Goal: Transaction & Acquisition: Purchase product/service

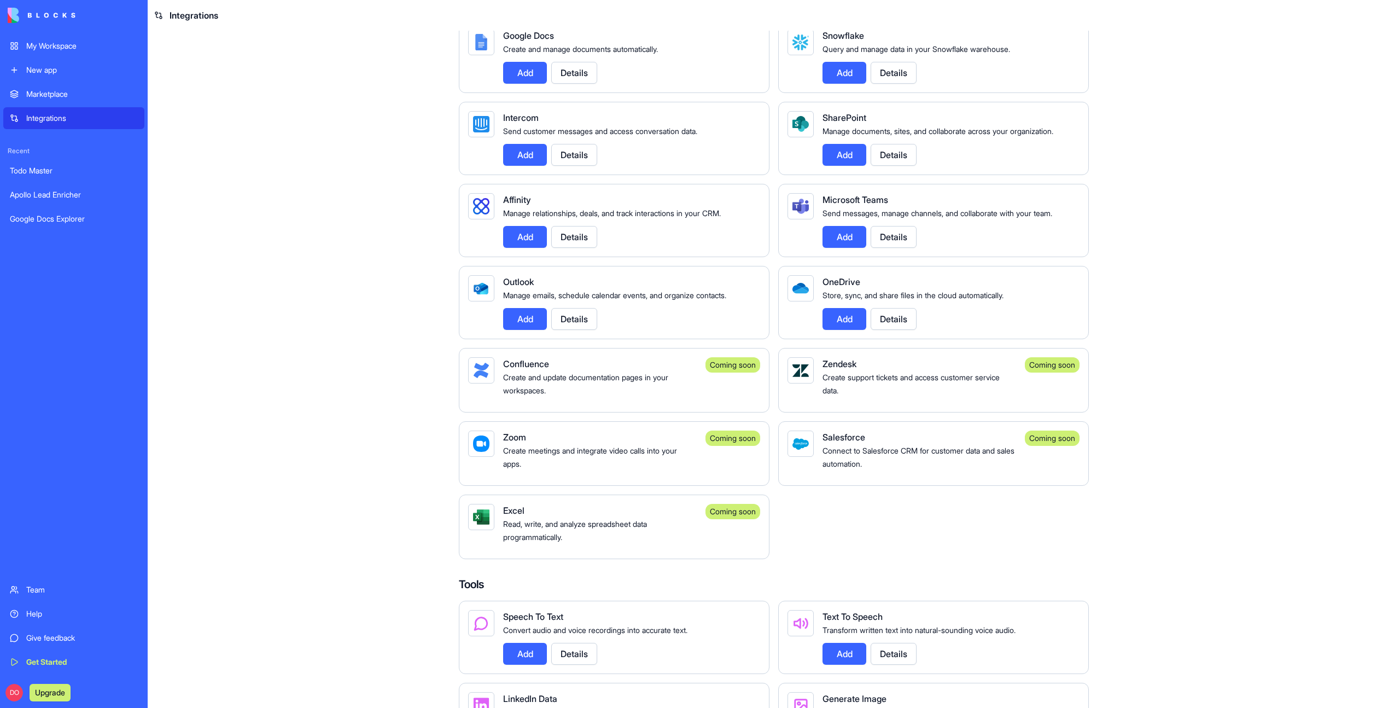
scroll to position [780, 0]
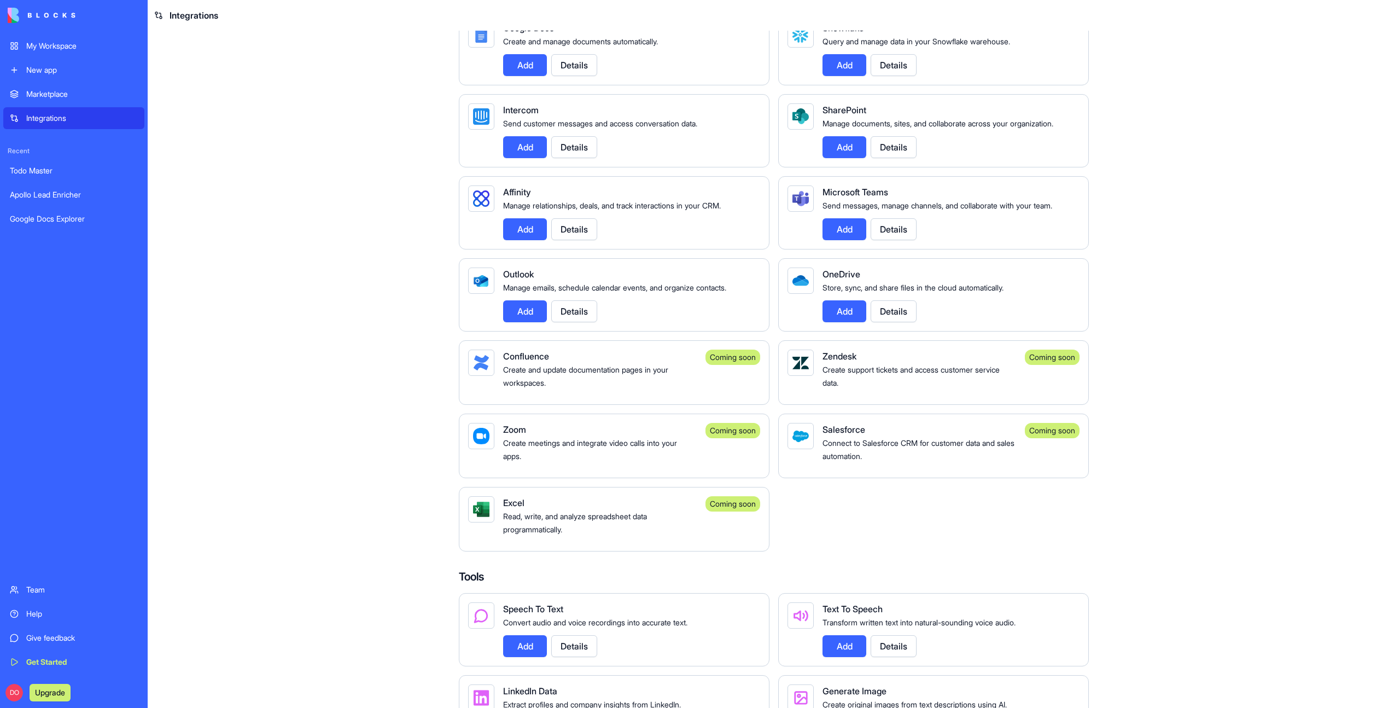
click at [539, 509] on div "Excel" at bounding box center [600, 502] width 194 height 13
drag, startPoint x: 623, startPoint y: 539, endPoint x: 679, endPoint y: 539, distance: 55.8
click at [624, 535] on div "Read, write, and analyze spreadsheet data programmatically." at bounding box center [600, 522] width 194 height 26
drag, startPoint x: 736, startPoint y: 536, endPoint x: 738, endPoint y: 517, distance: 19.3
click at [736, 536] on div "Coming soon" at bounding box center [732, 519] width 55 height 46
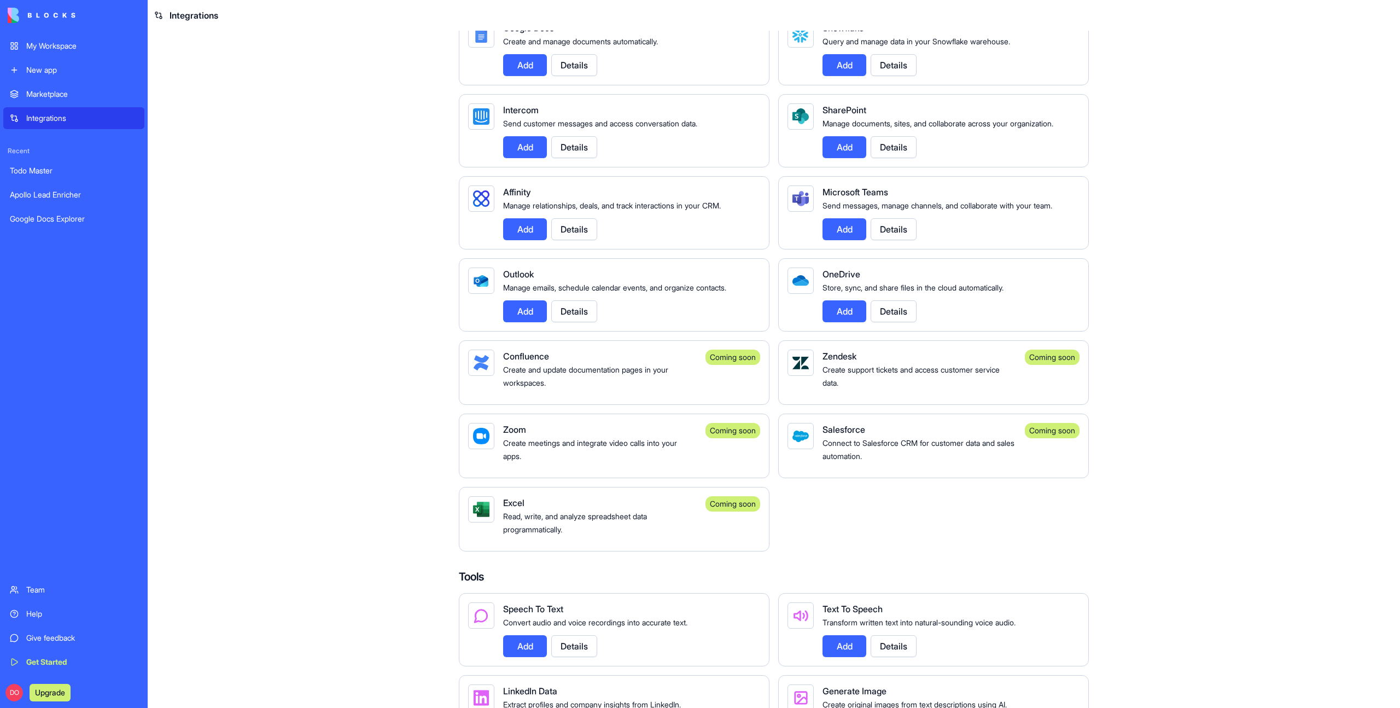
click at [738, 511] on div "Coming soon" at bounding box center [732, 503] width 55 height 15
click at [541, 509] on div "Excel" at bounding box center [600, 502] width 194 height 13
click at [503, 508] on span "Excel" at bounding box center [513, 502] width 21 height 11
click at [479, 517] on div at bounding box center [481, 509] width 16 height 16
click at [392, 500] on main "Integrations Manage your connected services and discover new integrations Integ…" at bounding box center [774, 369] width 1252 height 677
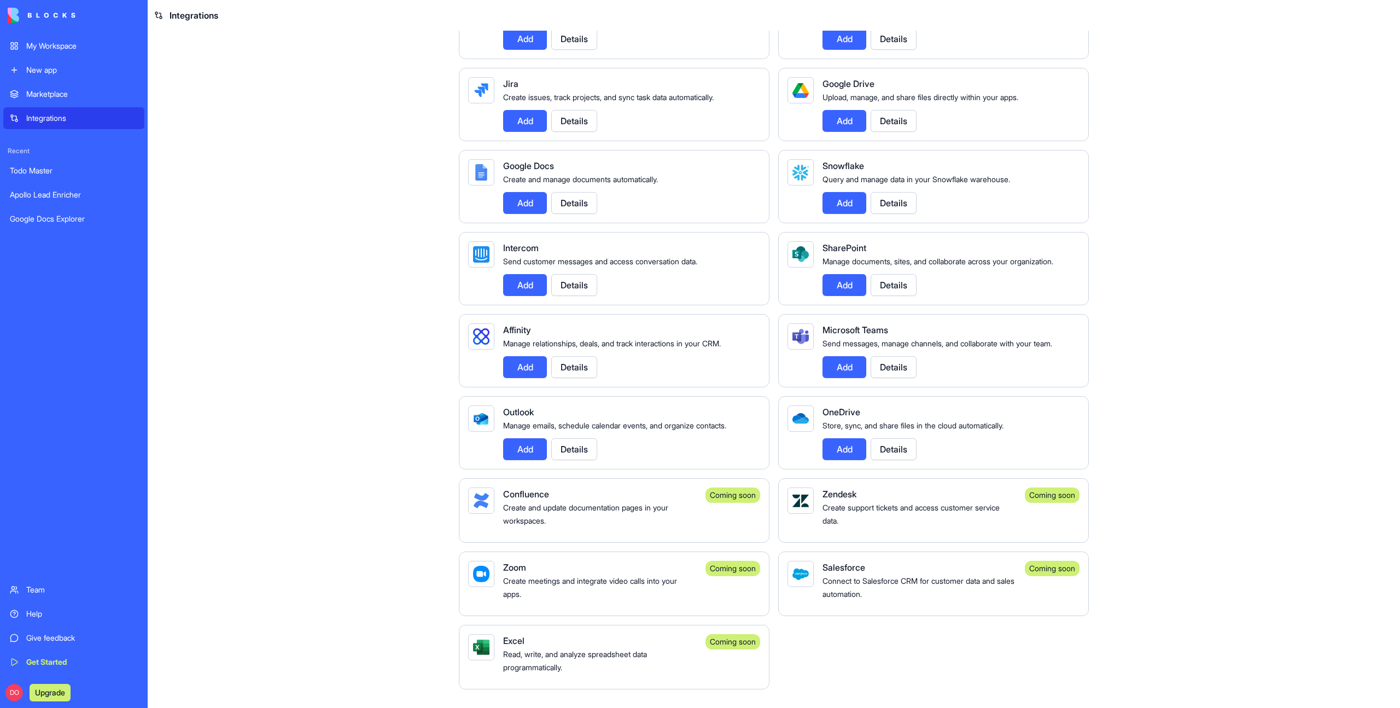
scroll to position [847, 0]
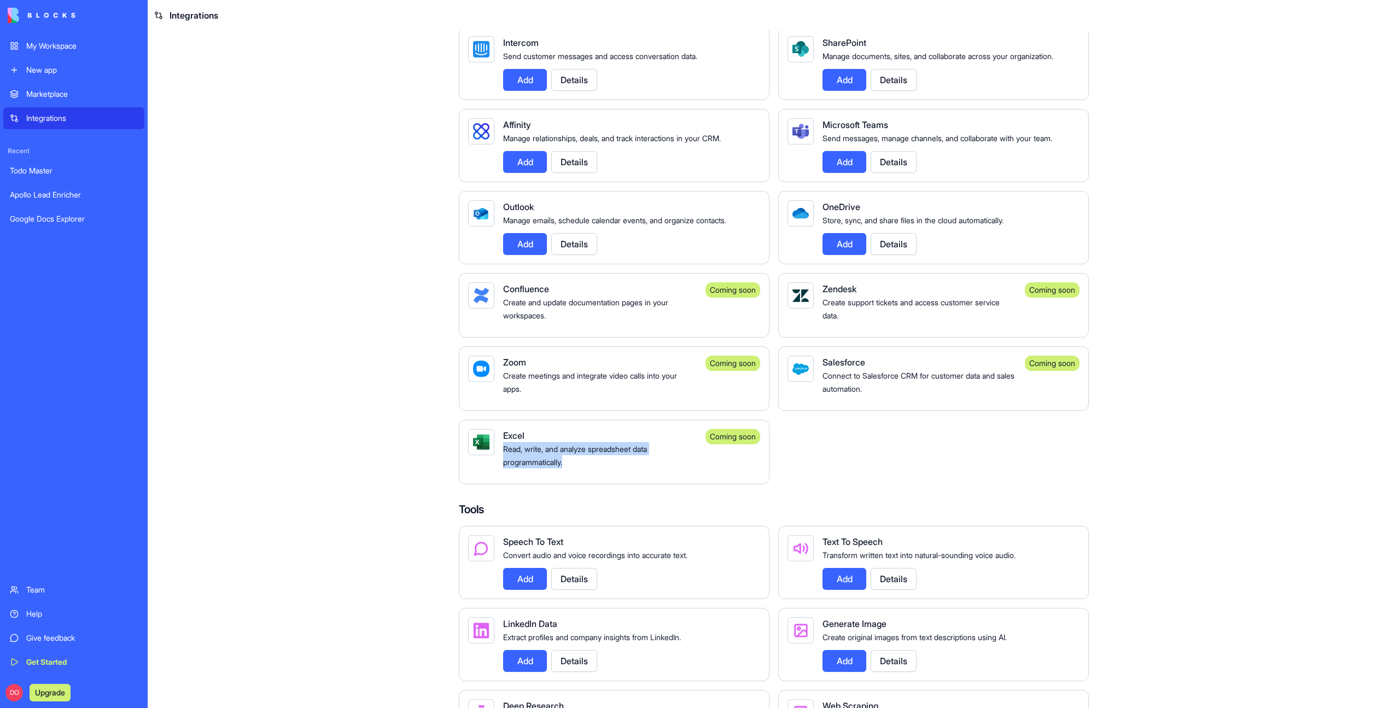
drag, startPoint x: 500, startPoint y: 464, endPoint x: 628, endPoint y: 488, distance: 129.8
click at [628, 484] on div "Excel Read, write, and analyze spreadsheet data programmatically. Coming soon" at bounding box center [614, 451] width 311 height 65
click at [641, 475] on div "Excel Read, write, and analyze spreadsheet data programmatically." at bounding box center [600, 452] width 194 height 46
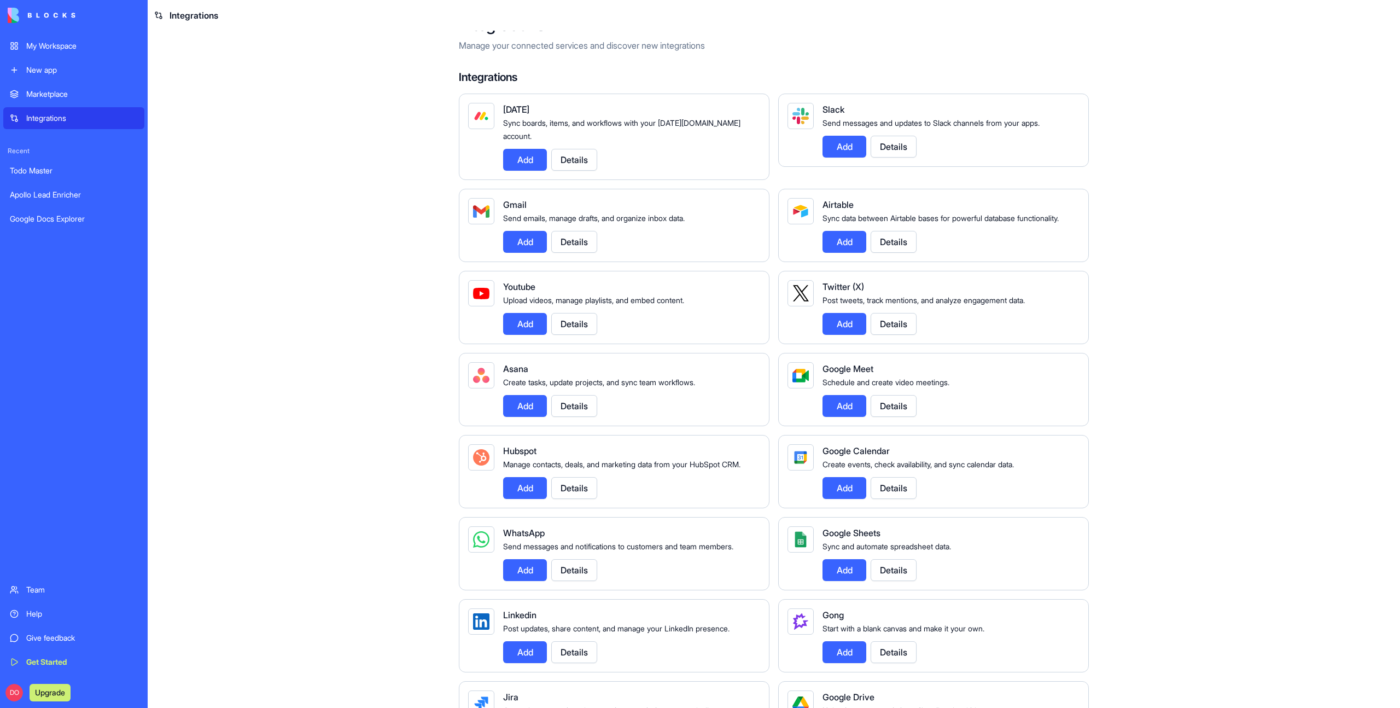
scroll to position [0, 0]
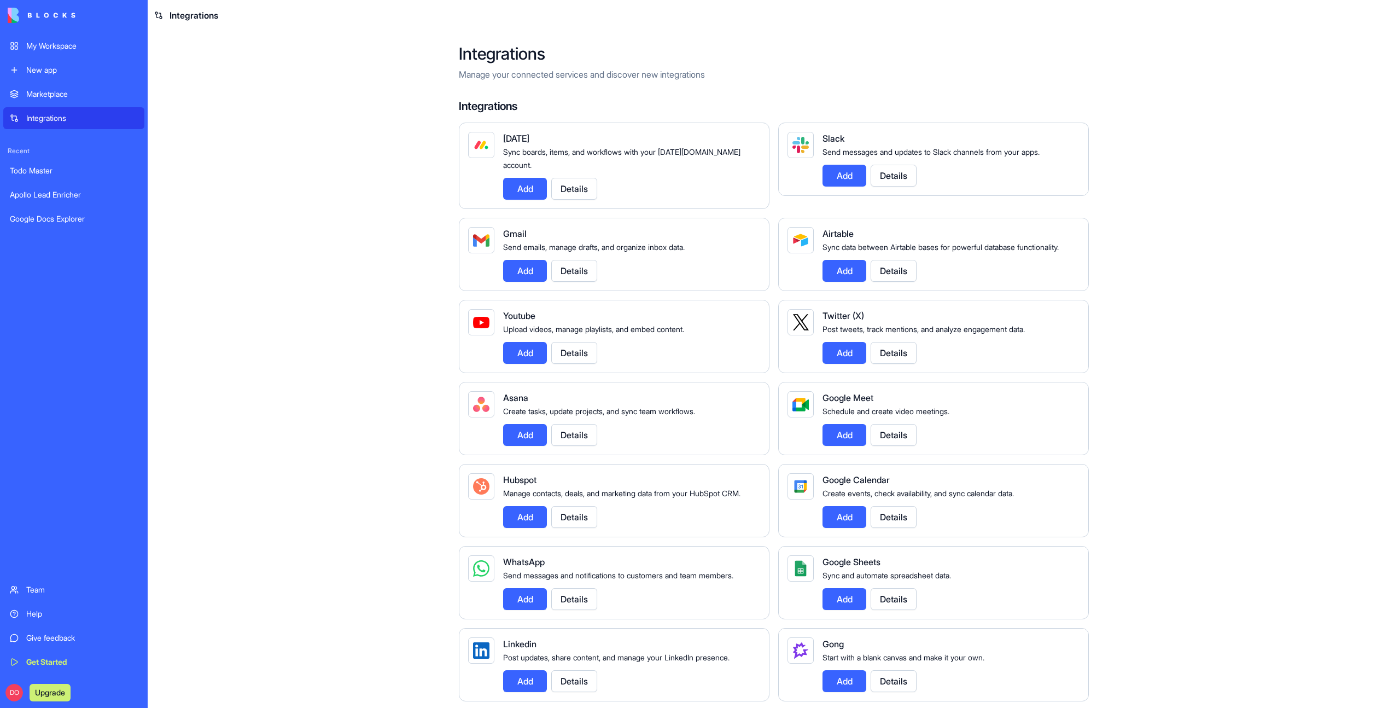
click at [360, 384] on main "Integrations Manage your connected services and discover new integrations Integ…" at bounding box center [774, 369] width 1252 height 677
click at [68, 37] on link "My Workspace" at bounding box center [73, 46] width 141 height 22
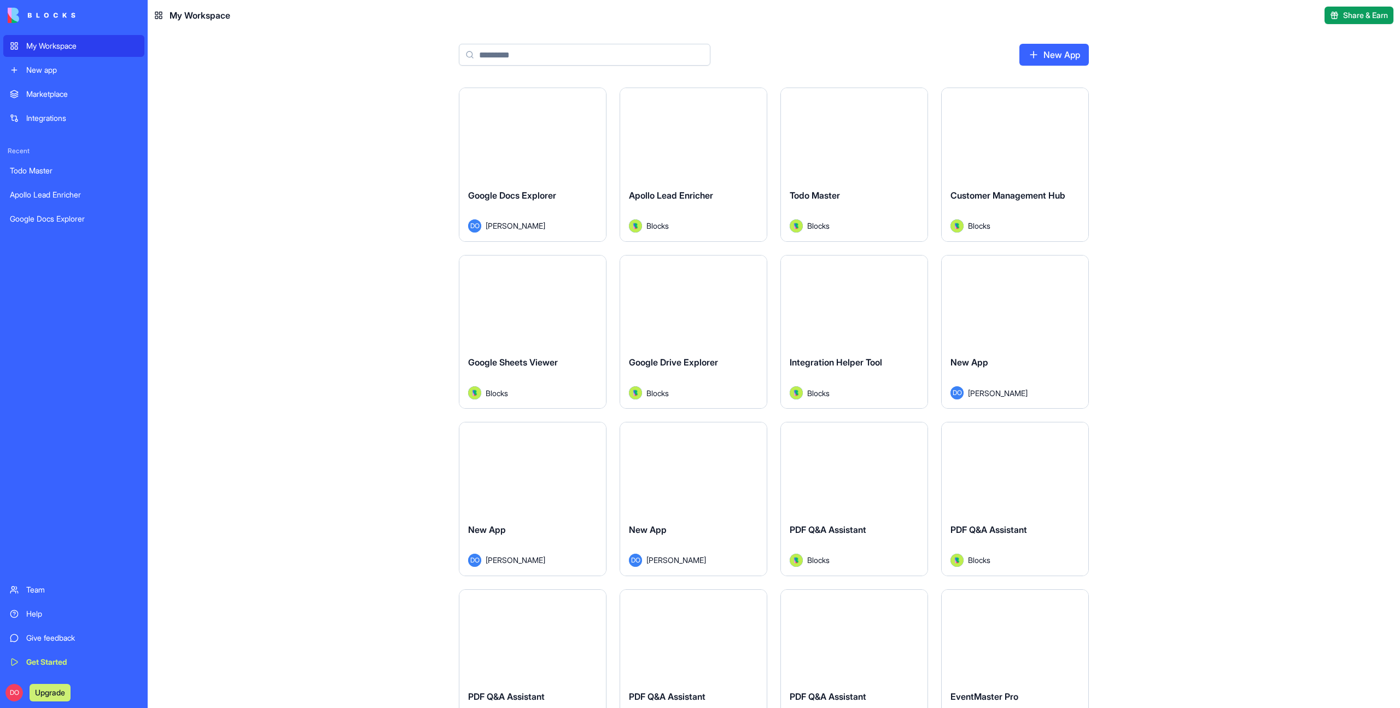
click at [52, 694] on button "Upgrade" at bounding box center [50, 692] width 41 height 17
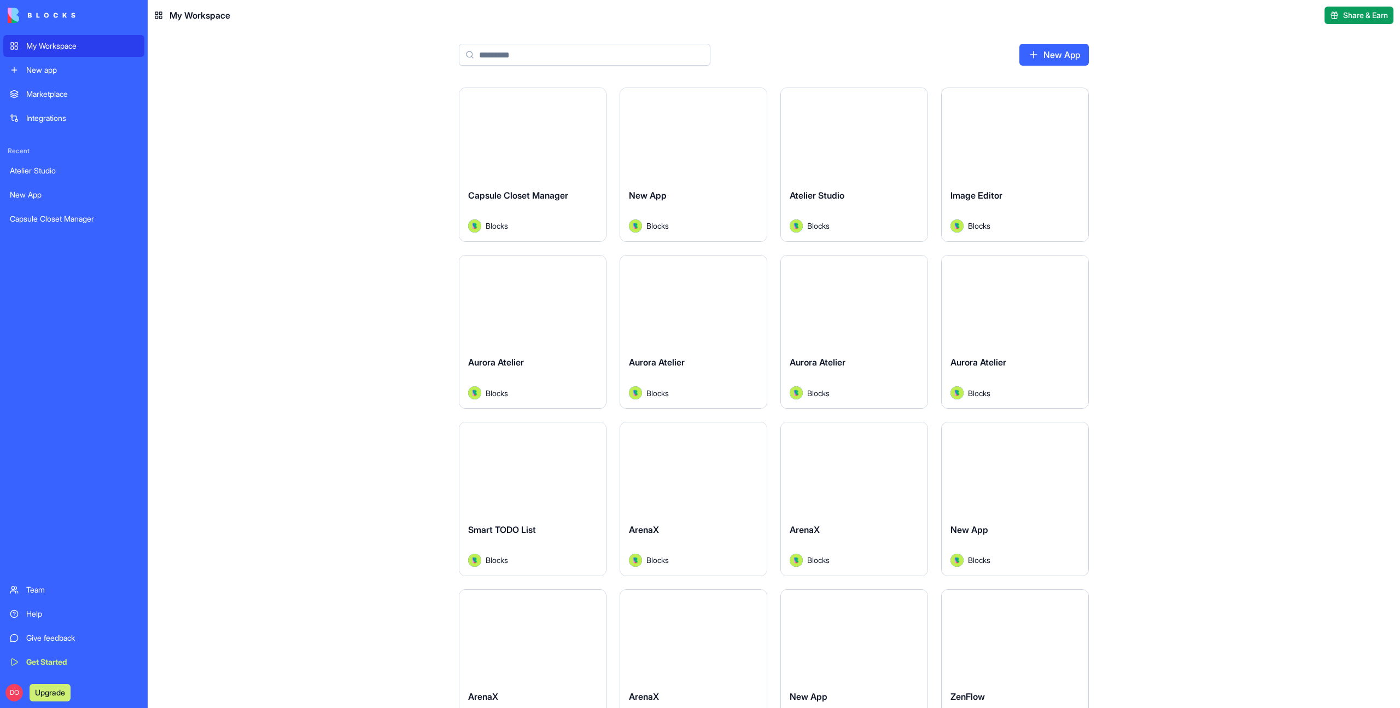
click at [213, 437] on div "Launch Capsule Closet Manager Blocks Launch New App Blocks Launch Atelier Studi…" at bounding box center [774, 397] width 1252 height 620
click at [56, 692] on button "Upgrade" at bounding box center [50, 692] width 41 height 17
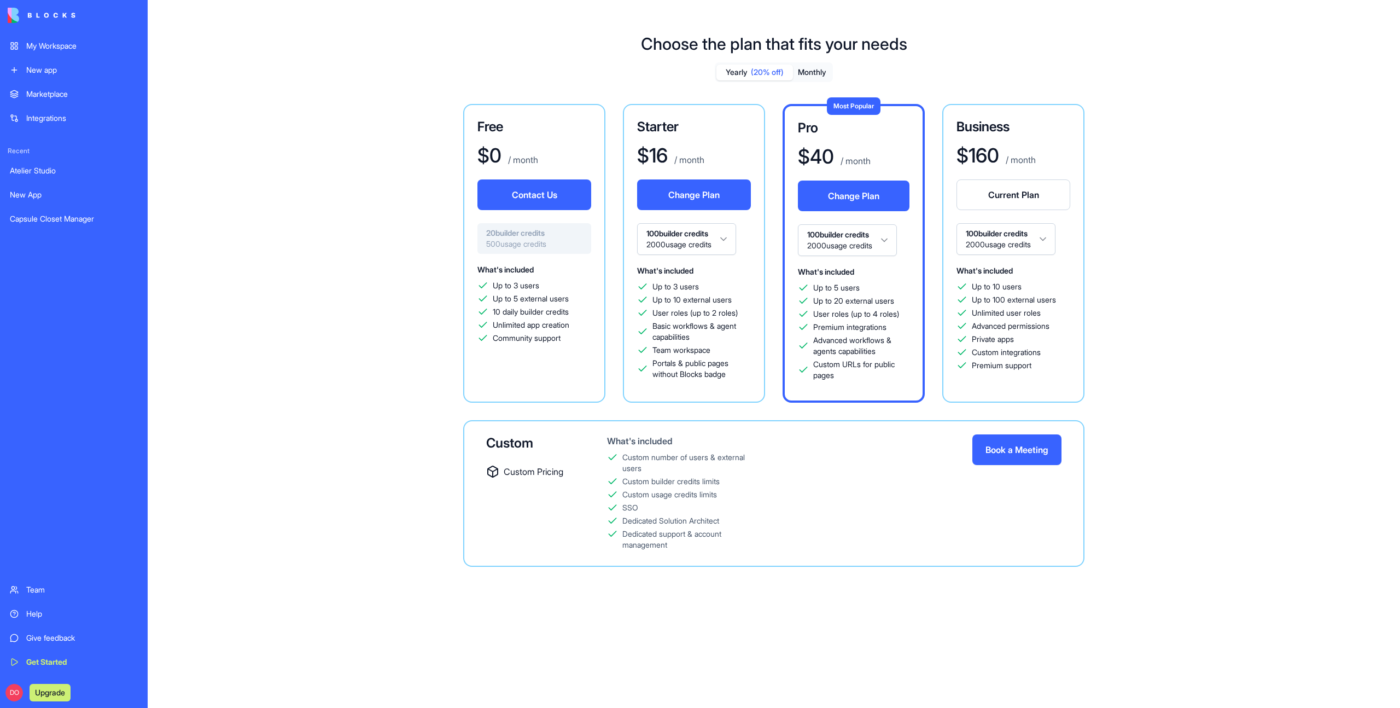
click at [250, 503] on div "Choose the plan that fits your needs Yearly (20% off) Monthly Free $ 0 / month …" at bounding box center [774, 308] width 1252 height 585
click at [810, 73] on button "Monthly" at bounding box center [812, 73] width 38 height 16
click at [757, 69] on span "(20% off)" at bounding box center [767, 72] width 33 height 11
click at [819, 71] on button "Monthly" at bounding box center [812, 73] width 38 height 16
click at [751, 71] on span "(20% off)" at bounding box center [767, 72] width 33 height 11
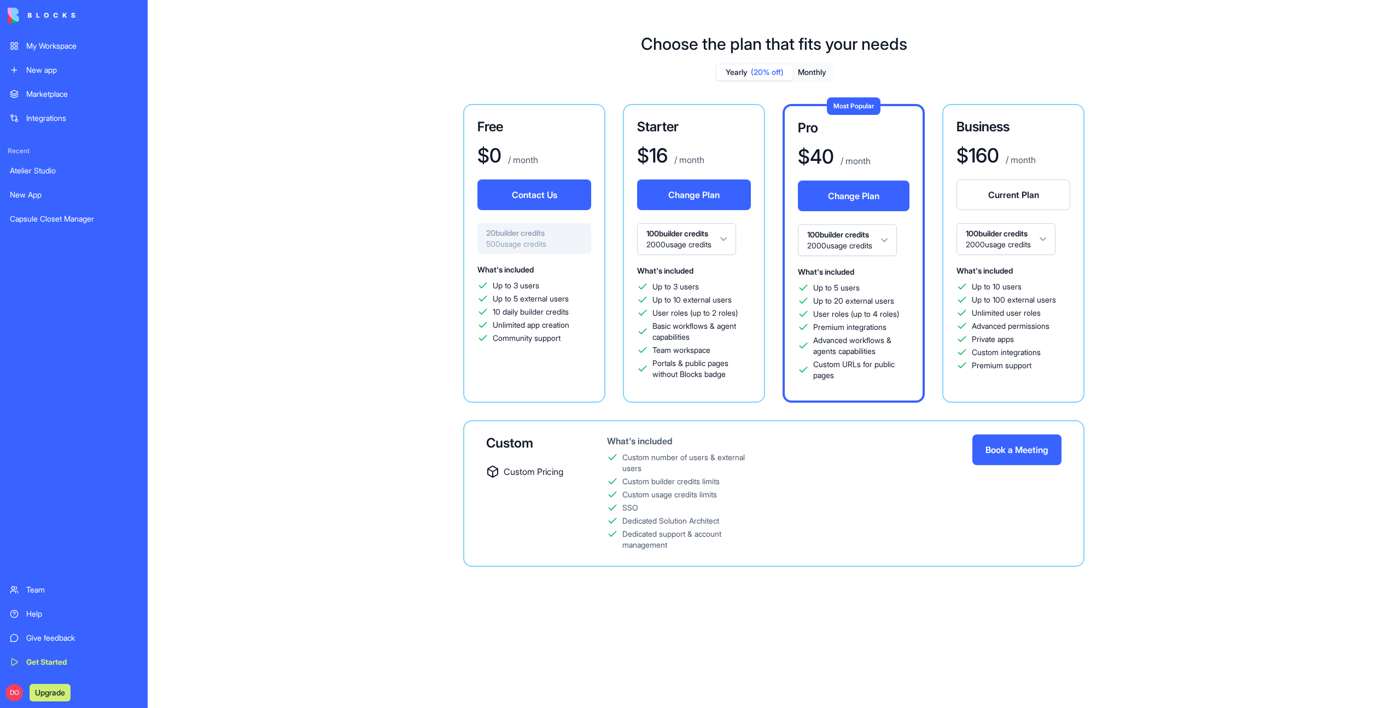
click at [1009, 452] on button "Book a Meeting" at bounding box center [1016, 449] width 89 height 31
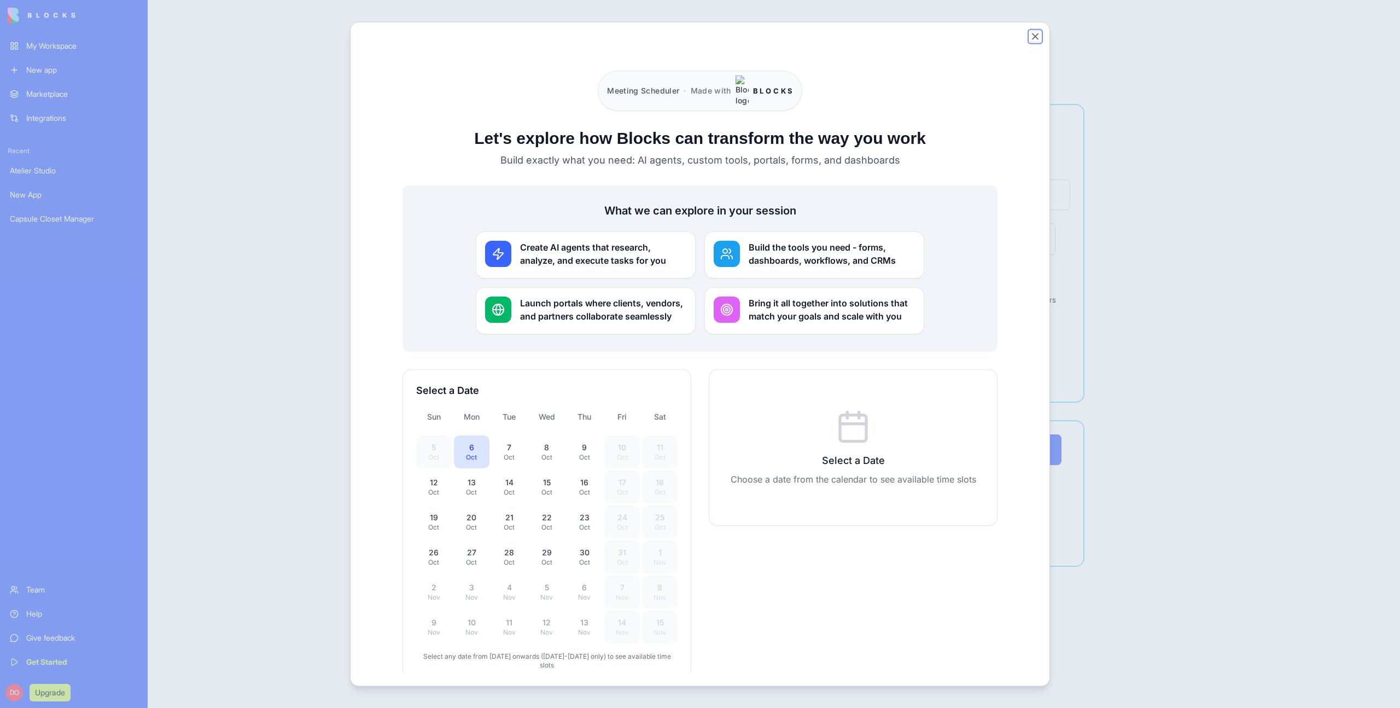
click at [1036, 37] on button "Close" at bounding box center [1035, 36] width 11 height 11
